Goal: Find contact information: Find contact information

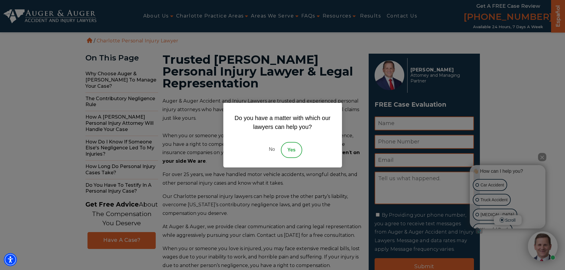
click at [273, 150] on link "No" at bounding box center [272, 150] width 18 height 16
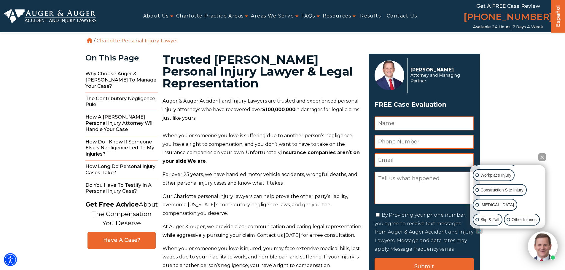
scroll to position [30, 0]
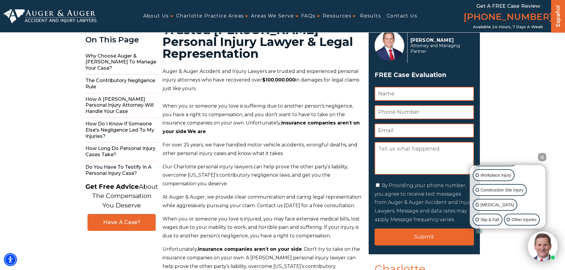
click at [542, 158] on button "Close Intaker Chat Widget" at bounding box center [542, 157] width 8 height 8
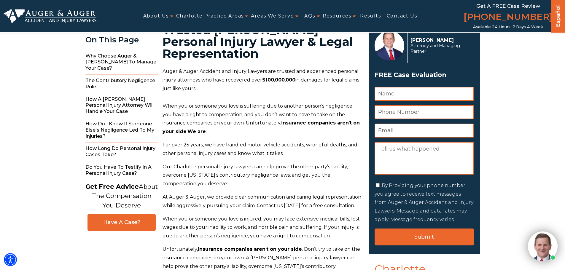
click at [538, 253] on img at bounding box center [543, 246] width 30 height 30
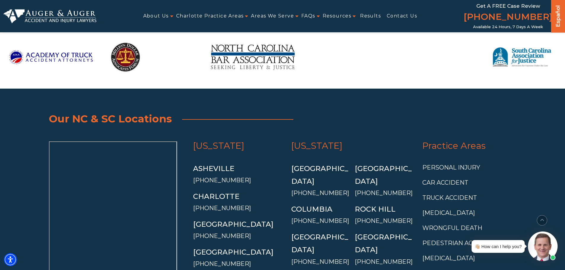
scroll to position [4861, 0]
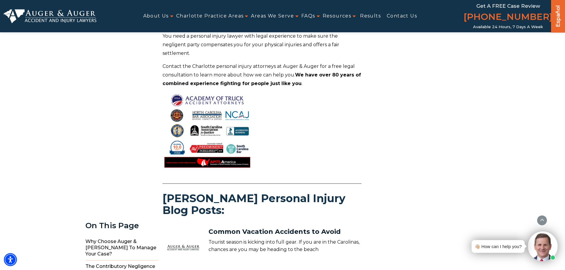
drag, startPoint x: 403, startPoint y: 213, endPoint x: 401, endPoint y: 171, distance: 41.5
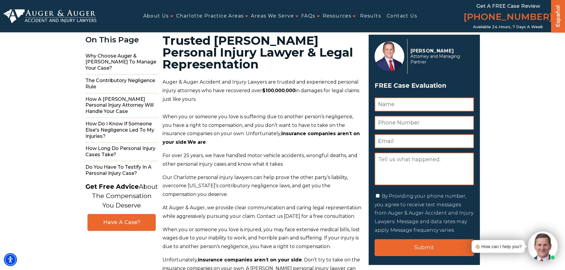
scroll to position [0, 0]
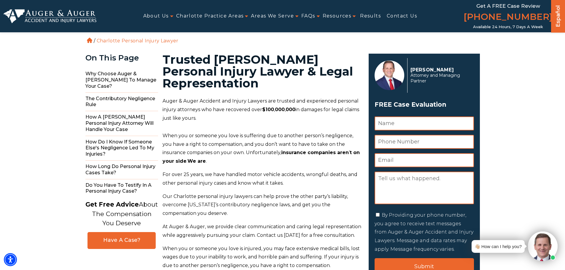
drag, startPoint x: 391, startPoint y: 186, endPoint x: 392, endPoint y: 165, distance: 20.5
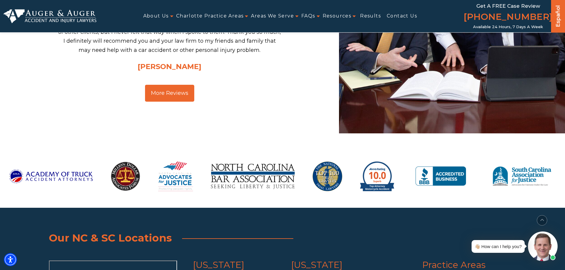
scroll to position [4801, 0]
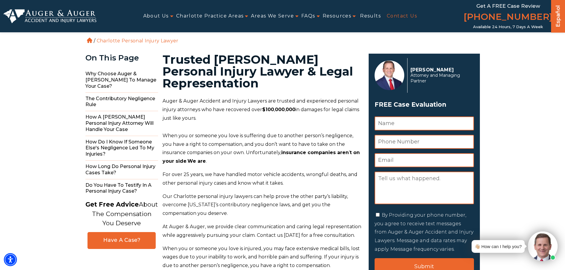
click at [394, 17] on link "Contact Us" at bounding box center [401, 15] width 30 height 13
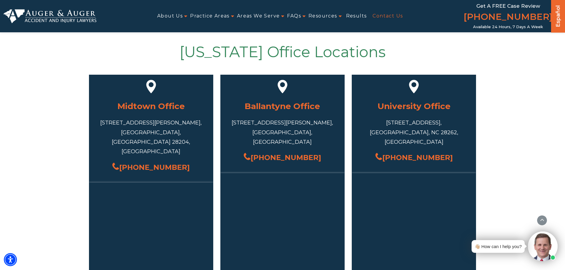
scroll to position [148, 0]
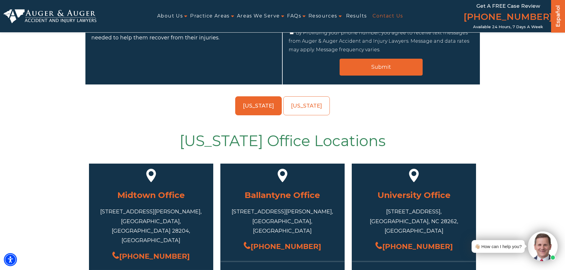
click at [253, 104] on link "[US_STATE]" at bounding box center [258, 105] width 47 height 19
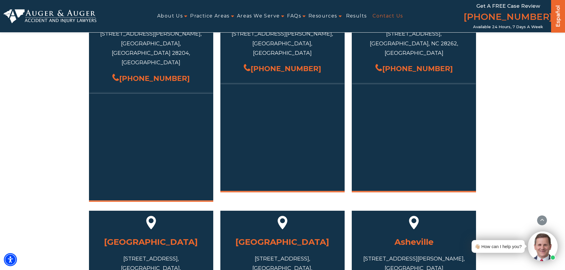
scroll to position [237, 0]
